Goal: Transaction & Acquisition: Purchase product/service

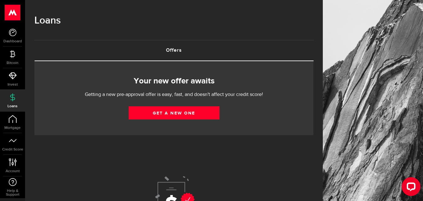
click at [175, 53] on link "Offers (requires attention)" at bounding box center [173, 50] width 279 height 20
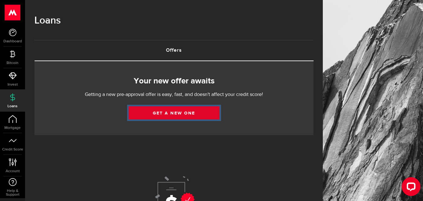
click at [182, 113] on link "Get a new one" at bounding box center [174, 112] width 91 height 13
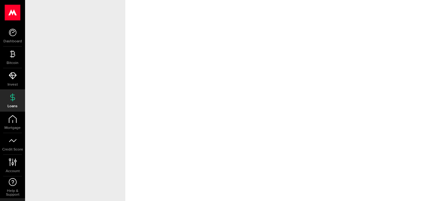
select select "Employed"
select select "2"
select select "0"
select select "weekly"
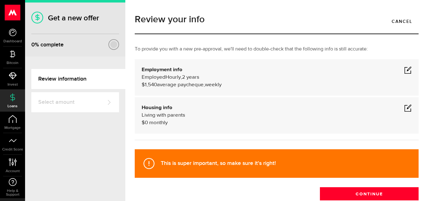
click at [405, 68] on span at bounding box center [408, 70] width 8 height 8
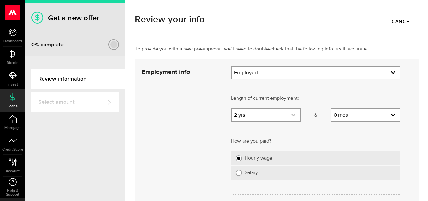
click at [292, 114] on icon "expand select" at bounding box center [293, 114] width 5 height 5
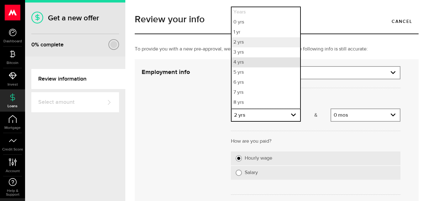
scroll to position [9, 0]
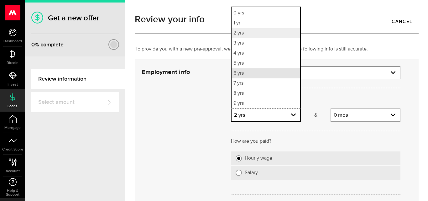
click at [257, 71] on li "6 yrs" at bounding box center [265, 73] width 69 height 10
select select "6"
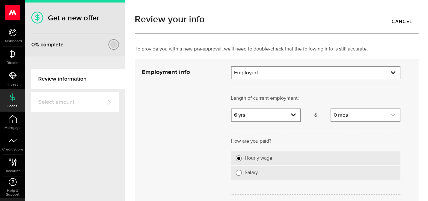
click at [369, 116] on link "expand select" at bounding box center [365, 115] width 69 height 12
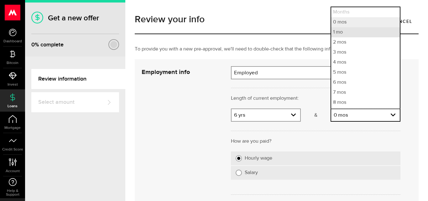
click at [342, 33] on li "1 mo" at bounding box center [365, 32] width 69 height 10
select select "1"
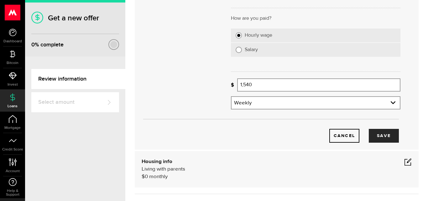
scroll to position [125, 0]
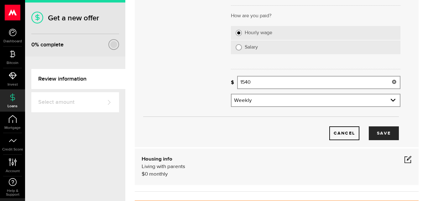
drag, startPoint x: 269, startPoint y: 84, endPoint x: 188, endPoint y: 94, distance: 81.4
click at [188, 94] on div "Employment info Employment type What's your employment situation like? Employed…" at bounding box center [271, 40] width 268 height 199
click at [380, 132] on button "Save" at bounding box center [384, 133] width 30 height 14
type input "2,650"
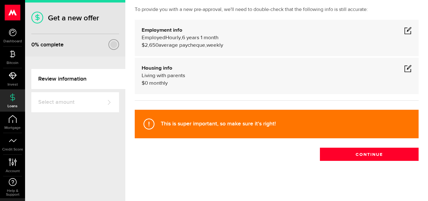
scroll to position [8, 0]
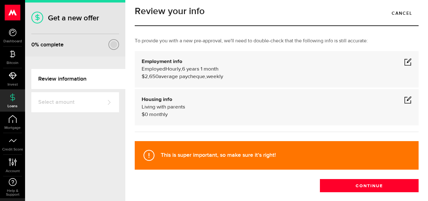
click at [404, 103] on span at bounding box center [408, 100] width 8 height 8
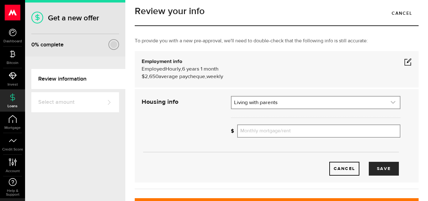
click at [366, 104] on link "expand select" at bounding box center [315, 102] width 168 height 12
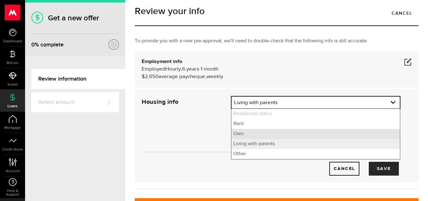
click at [345, 131] on li "Own" at bounding box center [315, 134] width 168 height 10
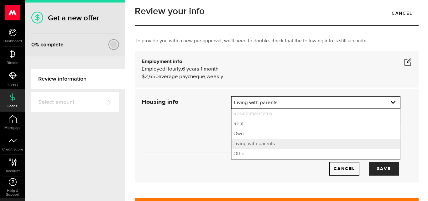
select select "Own"
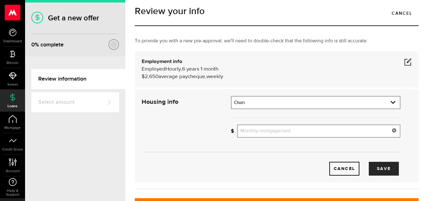
click at [335, 136] on input "Monthly mortgage/rent" at bounding box center [318, 130] width 163 height 13
click at [377, 170] on button "Save" at bounding box center [384, 169] width 30 height 14
type input "3,000"
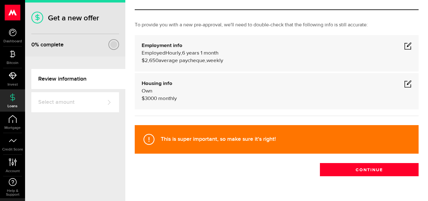
scroll to position [39, 0]
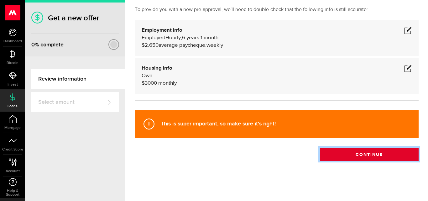
click at [353, 155] on button "Continue" at bounding box center [369, 153] width 99 height 13
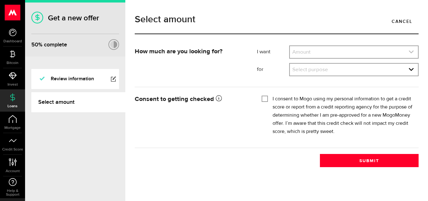
click at [354, 53] on link "expand select" at bounding box center [354, 52] width 128 height 12
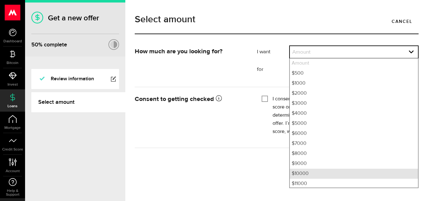
click at [338, 174] on li "$10000" at bounding box center [354, 173] width 128 height 10
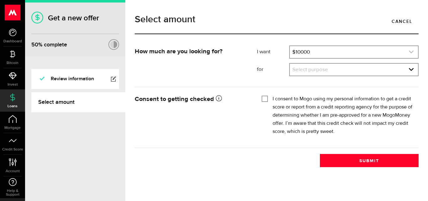
click at [339, 53] on link "expand select" at bounding box center [354, 52] width 128 height 12
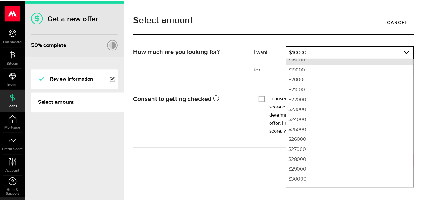
scroll to position [242, 0]
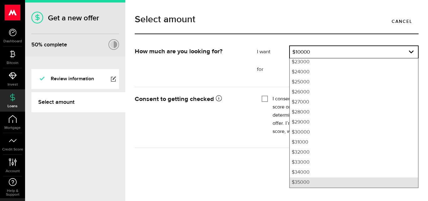
click at [335, 183] on li "$35000" at bounding box center [354, 182] width 128 height 10
select select "35000"
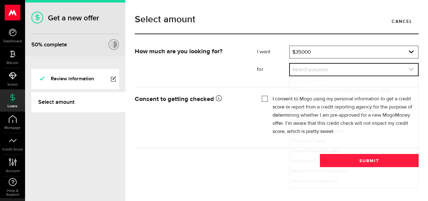
click at [335, 72] on link "expand select" at bounding box center [354, 70] width 128 height 12
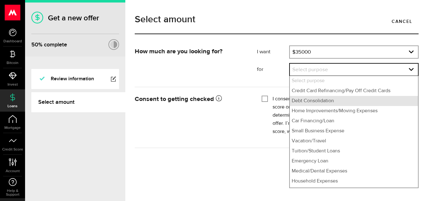
click at [337, 100] on li "Debt Consolidation" at bounding box center [354, 101] width 128 height 10
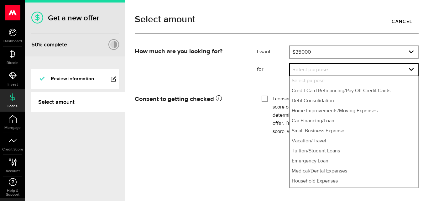
select select "Debt Consolidation"
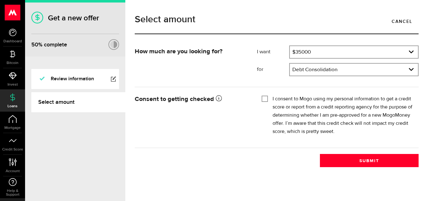
click at [265, 96] on input "I consent to Mogo using my personal information to get a credit score or report…" at bounding box center [264, 98] width 6 height 6
checkbox input "true"
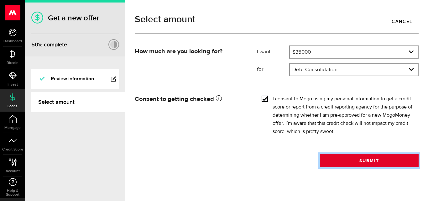
click at [372, 157] on button "Submit" at bounding box center [369, 160] width 99 height 13
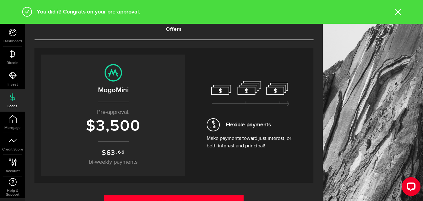
scroll to position [31, 0]
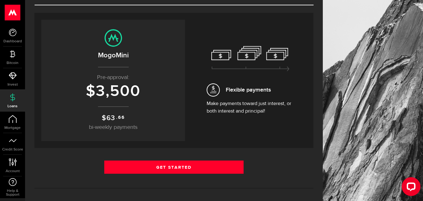
scroll to position [125, 0]
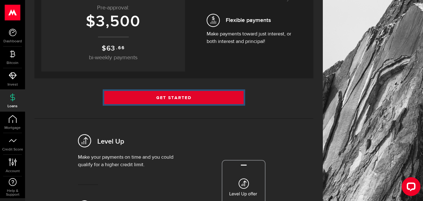
click at [179, 91] on link "Get Started" at bounding box center [174, 97] width 140 height 13
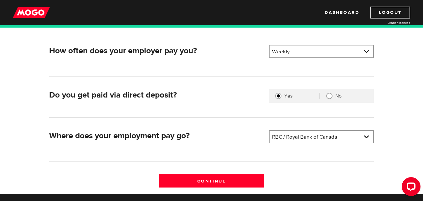
scroll to position [219, 0]
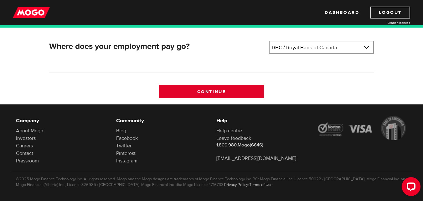
click at [245, 89] on input "Continue" at bounding box center [211, 91] width 105 height 13
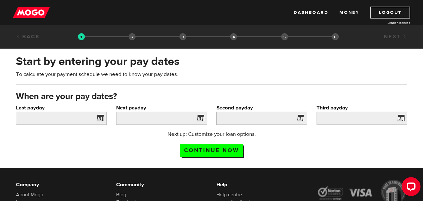
click at [99, 119] on span at bounding box center [98, 119] width 9 height 10
click at [54, 110] on label "Last payday" at bounding box center [61, 108] width 91 height 8
click at [54, 111] on input "Last payday" at bounding box center [61, 117] width 91 height 13
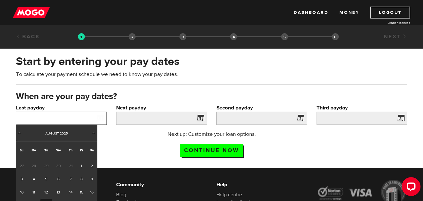
click at [54, 118] on input "Last payday" at bounding box center [61, 117] width 91 height 13
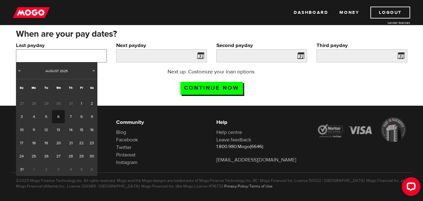
scroll to position [63, 0]
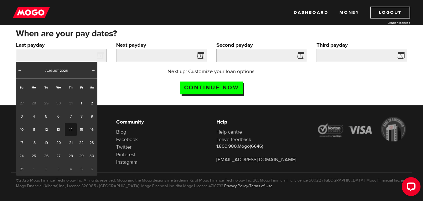
click at [71, 131] on link "14" at bounding box center [71, 129] width 12 height 13
type input "2025/08/14"
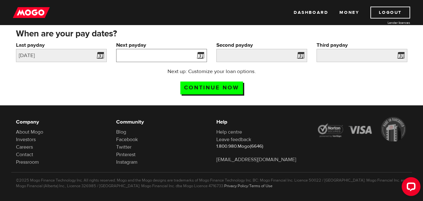
click at [165, 54] on input "Next payday" at bounding box center [161, 55] width 91 height 13
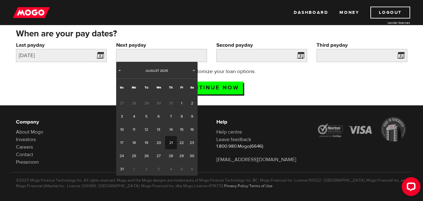
click at [171, 144] on link "21" at bounding box center [171, 142] width 12 height 13
type input "2025/08/21"
type input "2025/8/28"
type input "2025/9/4"
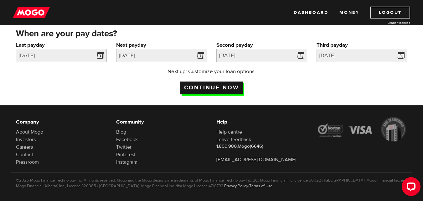
click at [224, 86] on input "Continue now" at bounding box center [211, 87] width 63 height 13
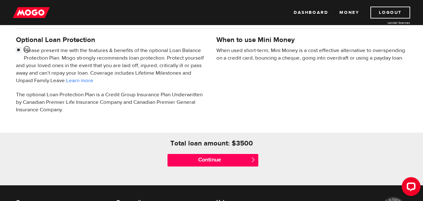
scroll to position [250, 0]
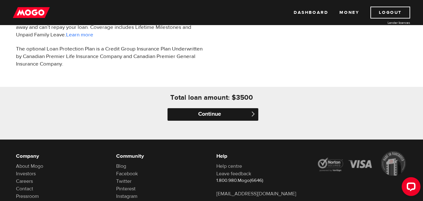
click at [229, 110] on input "Continue" at bounding box center [213, 114] width 91 height 13
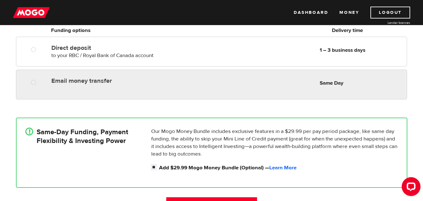
scroll to position [125, 0]
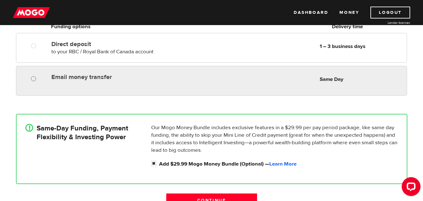
radio input "true"
click at [39, 81] on input "Email money transfer" at bounding box center [35, 79] width 8 height 8
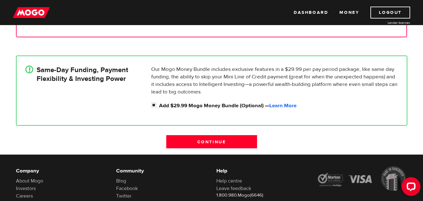
scroll to position [188, 0]
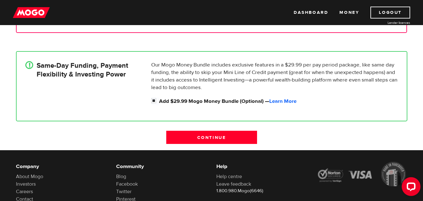
click at [155, 99] on input "Add $29.99 Mogo Money Bundle (Optional) — Learn More" at bounding box center [155, 101] width 8 height 8
checkbox input "false"
radio input "false"
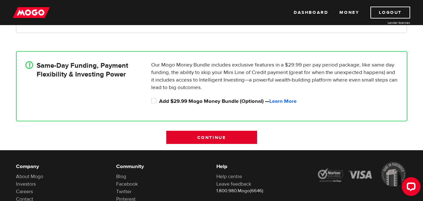
click at [215, 135] on input "Continue" at bounding box center [211, 137] width 91 height 13
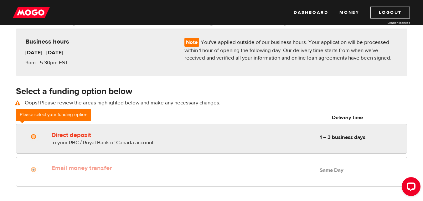
scroll to position [63, 0]
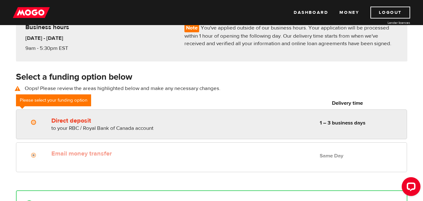
radio input "true"
click at [281, 122] on div "Direct deposit to your RBC / Royal Bank of Canada account Delivery in 1 – 3 bus…" at bounding box center [228, 123] width 358 height 18
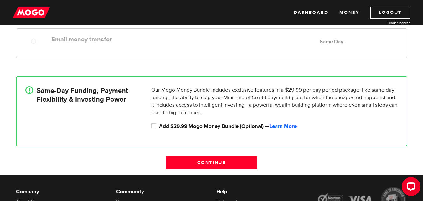
scroll to position [188, 0]
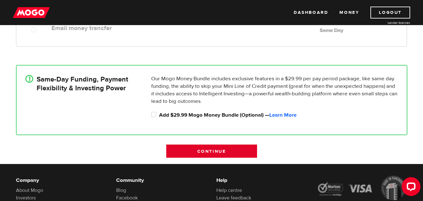
click at [234, 148] on input "Continue" at bounding box center [211, 150] width 91 height 13
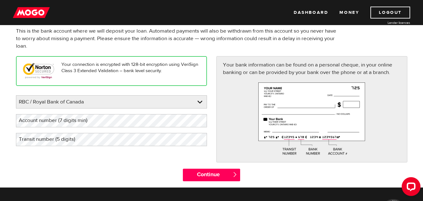
scroll to position [63, 0]
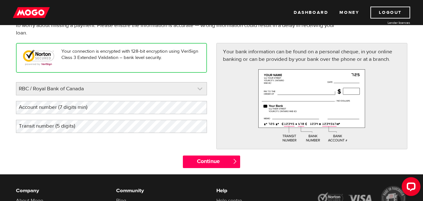
click at [200, 88] on link at bounding box center [111, 88] width 190 height 13
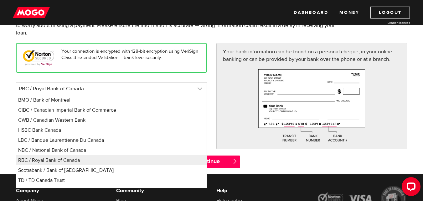
click at [200, 88] on link at bounding box center [111, 88] width 190 height 13
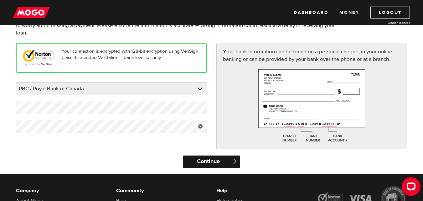
click at [199, 162] on input "Continue" at bounding box center [211, 161] width 57 height 13
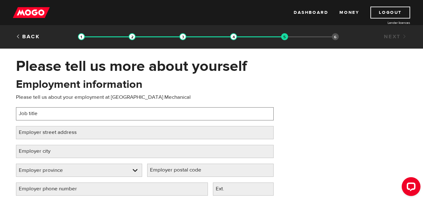
click at [52, 115] on input "Job title" at bounding box center [145, 113] width 258 height 13
click at [43, 115] on input "malfar mevhanical" at bounding box center [145, 113] width 258 height 13
click at [43, 114] on input "malfar mevhanical" at bounding box center [145, 113] width 258 height 13
type input "malfar mechanical"
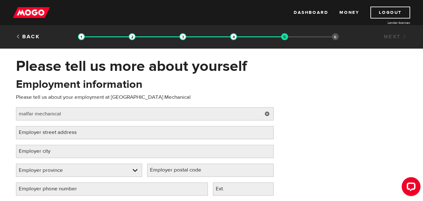
click at [70, 131] on label "Employer street address" at bounding box center [53, 132] width 74 height 13
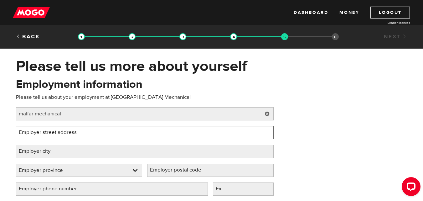
click at [70, 131] on input "Employer street address" at bounding box center [145, 132] width 258 height 13
type input "144 woodstream blvd"
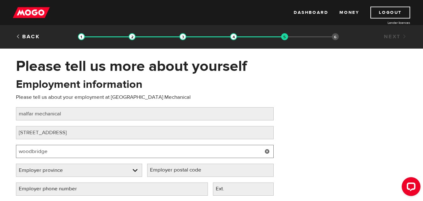
type input "woodbridge"
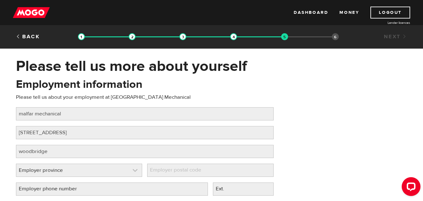
drag, startPoint x: 140, startPoint y: 176, endPoint x: 138, endPoint y: 173, distance: 3.8
click at [140, 175] on link at bounding box center [79, 170] width 126 height 13
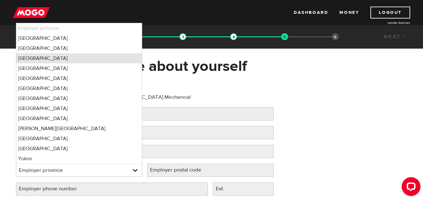
click at [63, 61] on li "Ontario" at bounding box center [79, 58] width 126 height 10
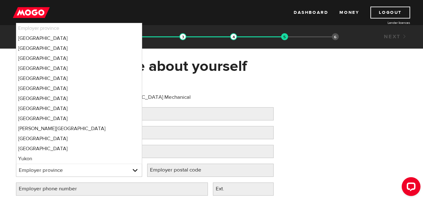
select select "ON"
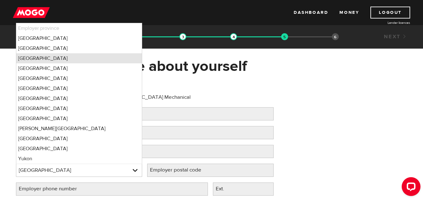
click at [74, 58] on li "Ontario" at bounding box center [79, 58] width 126 height 10
click at [188, 168] on label "Employer postal code" at bounding box center [180, 169] width 67 height 13
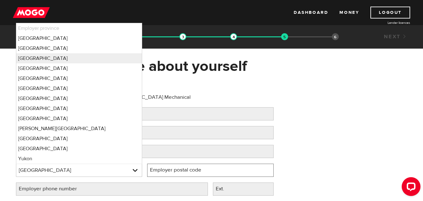
click at [188, 168] on input "Employer postal code" at bounding box center [210, 169] width 126 height 13
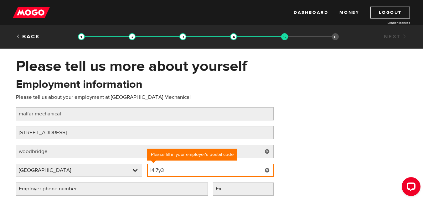
type input "l4l7y3"
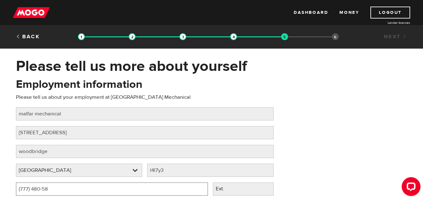
click at [162, 187] on input "(777) 480-58" at bounding box center [112, 188] width 192 height 13
type input "(777) -"
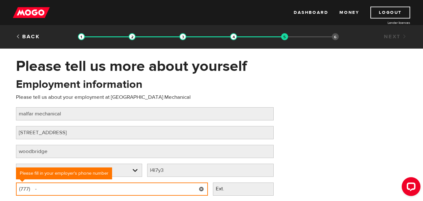
drag, startPoint x: 57, startPoint y: 188, endPoint x: 0, endPoint y: 181, distance: 57.1
click at [0, 181] on div "Please tell us more about yourself Oops! Please review the areas highlighted be…" at bounding box center [211, 143] width 423 height 172
type input "(905) 850-1242"
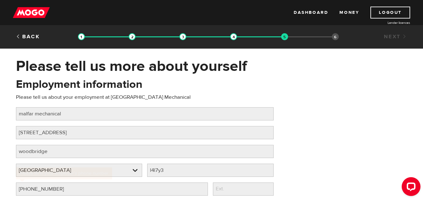
scroll to position [116, 0]
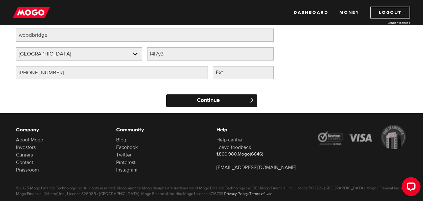
click at [231, 101] on input "Continue" at bounding box center [211, 100] width 91 height 13
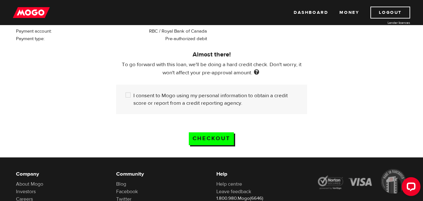
scroll to position [188, 0]
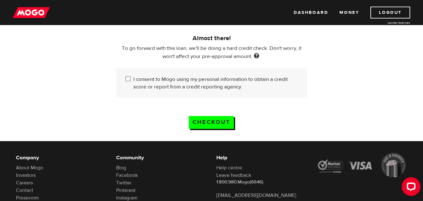
click at [128, 77] on input "I consent to Mogo using my personal information to obtain a credit score or rep…" at bounding box center [130, 79] width 8 height 8
checkbox input "true"
click at [198, 118] on input "Checkout" at bounding box center [211, 122] width 45 height 13
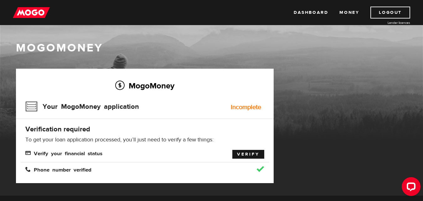
click at [249, 153] on link "Verify" at bounding box center [248, 154] width 32 height 9
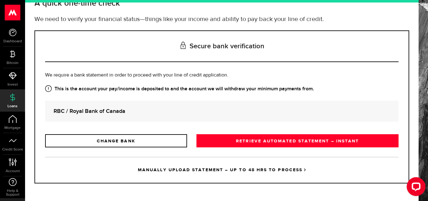
scroll to position [46, 0]
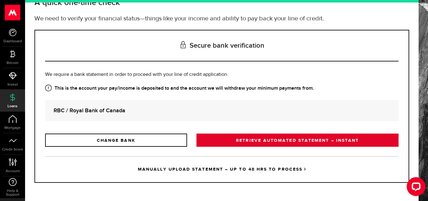
click at [291, 138] on link "RETRIEVE AUTOMATED STATEMENT – INSTANT" at bounding box center [297, 139] width 202 height 13
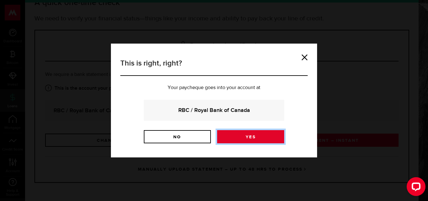
click at [264, 140] on link "Yes" at bounding box center [250, 136] width 67 height 13
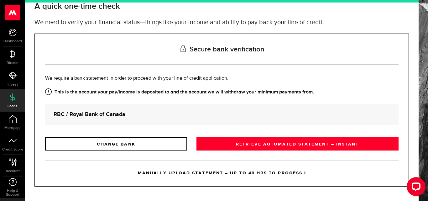
scroll to position [46, 0]
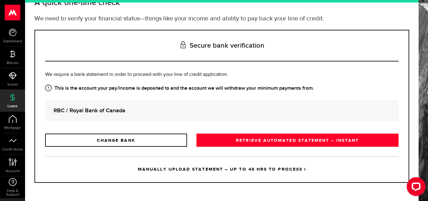
click at [244, 167] on link "MANUALLY UPLOAD STATEMENT – UP TO 48 HRS TO PROCESS" at bounding box center [221, 169] width 353 height 26
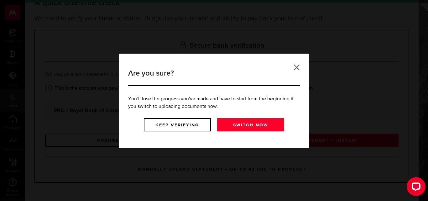
click at [295, 69] on link at bounding box center [296, 67] width 6 height 6
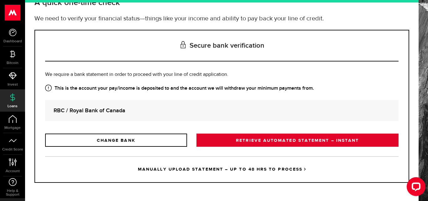
click at [272, 139] on link "RETRIEVE AUTOMATED STATEMENT – INSTANT" at bounding box center [297, 139] width 202 height 13
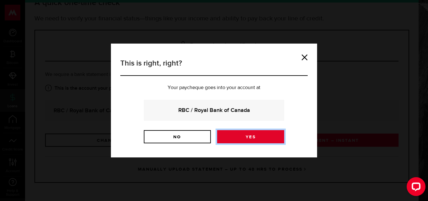
click at [258, 138] on link "Yes" at bounding box center [250, 136] width 67 height 13
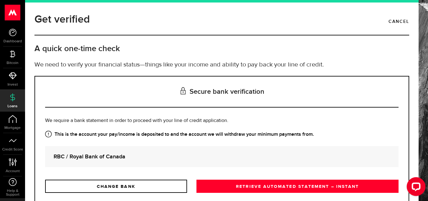
drag, startPoint x: 287, startPoint y: 198, endPoint x: 153, endPoint y: 98, distance: 167.8
click at [152, 99] on h3 "Secure bank verification" at bounding box center [221, 91] width 353 height 31
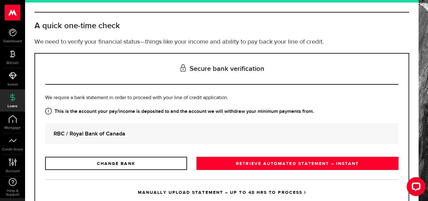
scroll to position [46, 0]
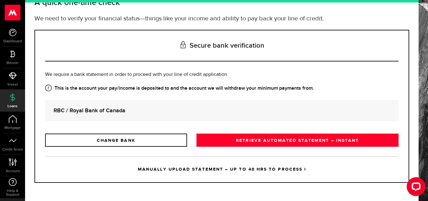
click at [215, 173] on link "MANUALLY UPLOAD STATEMENT – UP TO 48 HRS TO PROCESS" at bounding box center [221, 169] width 353 height 26
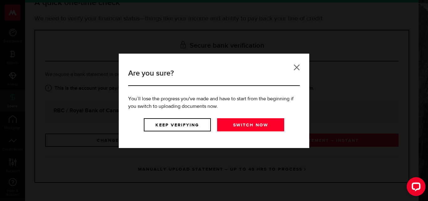
click at [298, 69] on link at bounding box center [296, 67] width 6 height 6
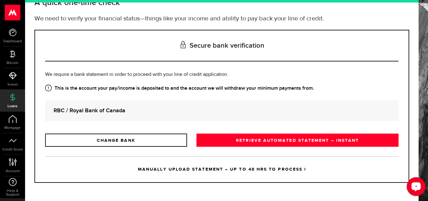
click at [417, 189] on div "Open LiveChat chat widget" at bounding box center [415, 186] width 11 height 11
drag, startPoint x: 257, startPoint y: 173, endPoint x: 264, endPoint y: 168, distance: 9.0
click at [257, 173] on link "MANUALLY UPLOAD STATEMENT – UP TO 48 HRS TO PROCESS" at bounding box center [221, 169] width 353 height 26
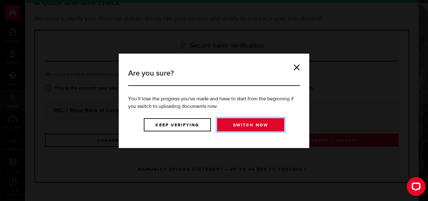
drag, startPoint x: 250, startPoint y: 129, endPoint x: 252, endPoint y: 126, distance: 3.5
click at [250, 128] on link "Switch now" at bounding box center [250, 124] width 67 height 13
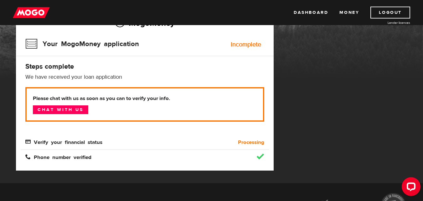
scroll to position [31, 0]
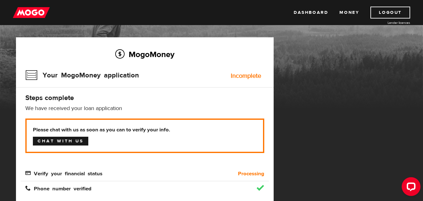
click at [55, 140] on link "Chat with us" at bounding box center [60, 141] width 55 height 9
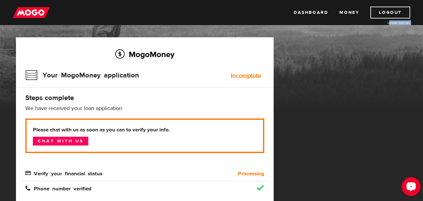
drag, startPoint x: 403, startPoint y: 32, endPoint x: 387, endPoint y: 20, distance: 19.7
